Goal: Download file/media

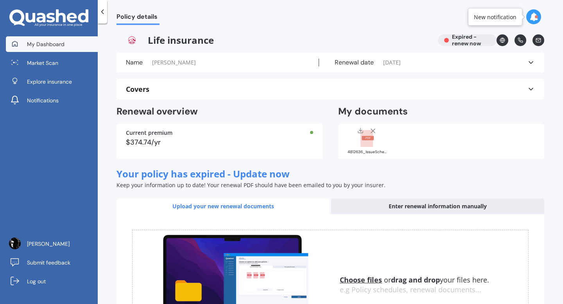
click at [65, 49] on link "My Dashboard" at bounding box center [52, 44] width 92 height 16
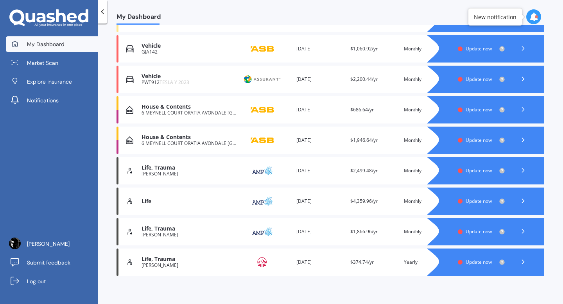
scroll to position [140, 0]
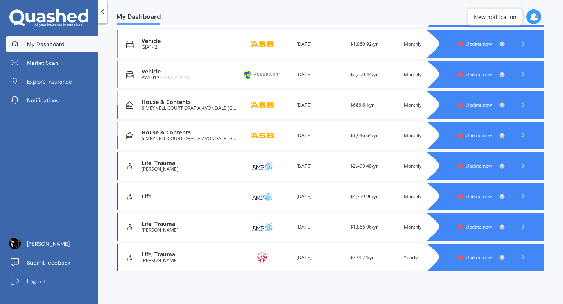
click at [171, 261] on div "[PERSON_NAME]" at bounding box center [189, 260] width 95 height 5
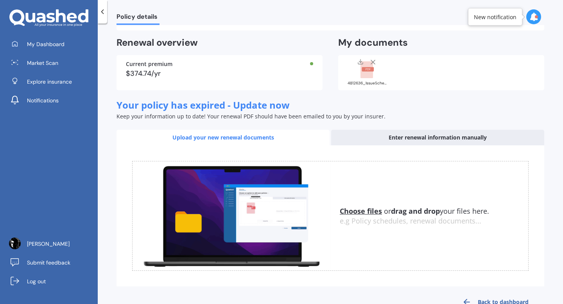
scroll to position [76, 0]
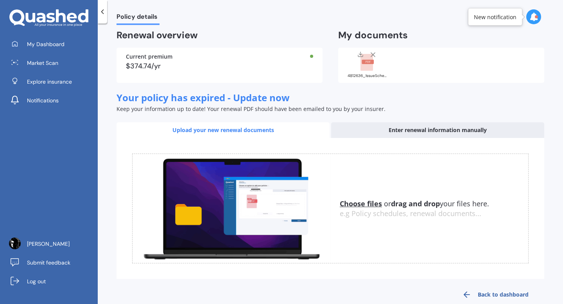
click at [257, 198] on img at bounding box center [232, 208] width 198 height 109
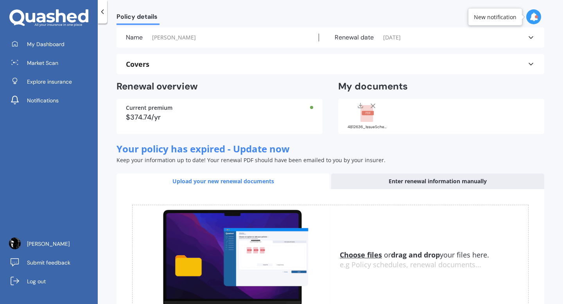
scroll to position [19, 0]
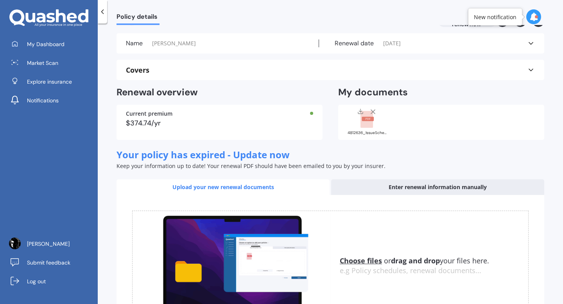
click at [364, 124] on rect at bounding box center [367, 119] width 13 height 17
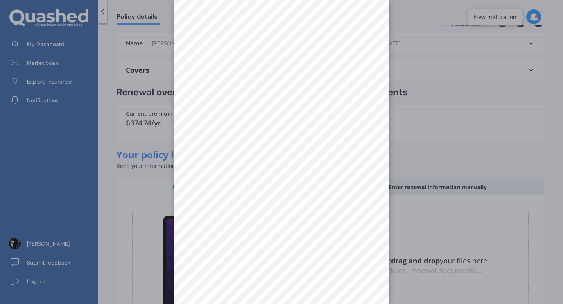
scroll to position [0, 0]
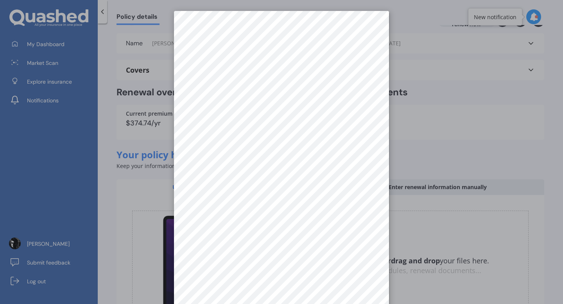
click at [442, 130] on div at bounding box center [281, 152] width 563 height 304
